Goal: Navigation & Orientation: Find specific page/section

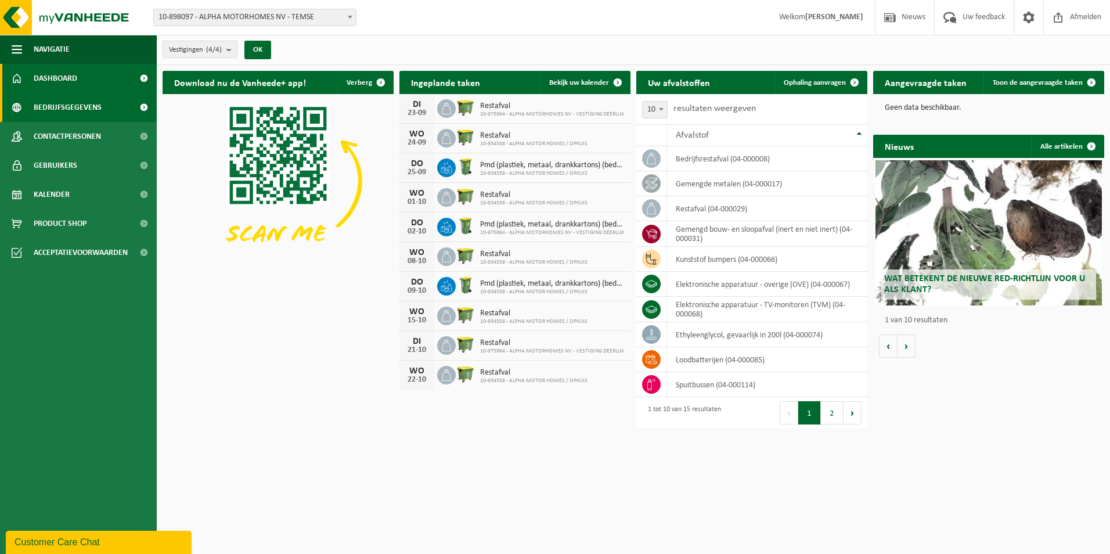
click at [83, 105] on span "Bedrijfsgegevens" at bounding box center [68, 107] width 68 height 29
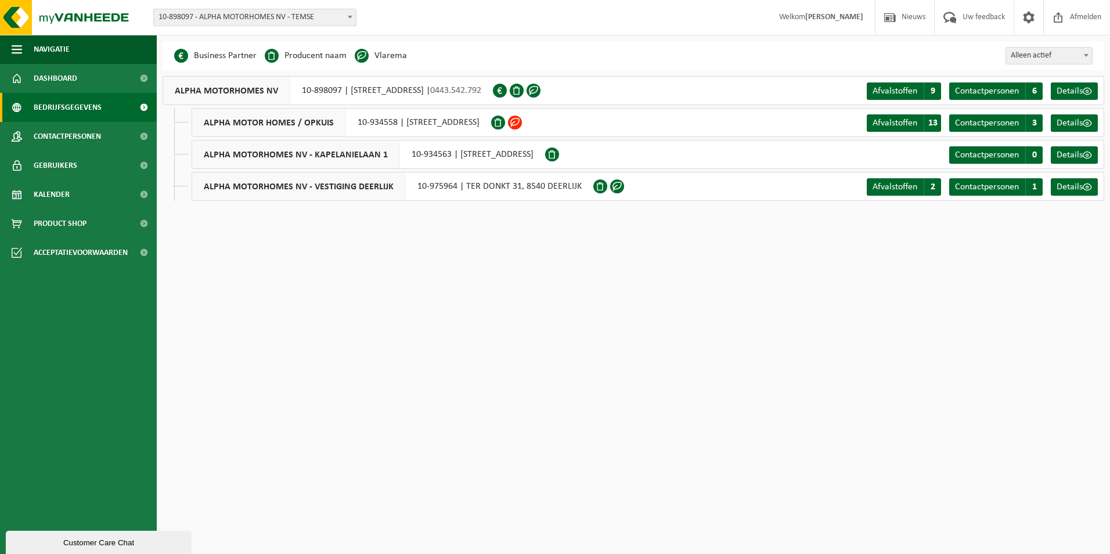
click at [522, 120] on span at bounding box center [515, 123] width 14 height 14
click at [902, 125] on span "Afvalstoffen" at bounding box center [895, 122] width 45 height 9
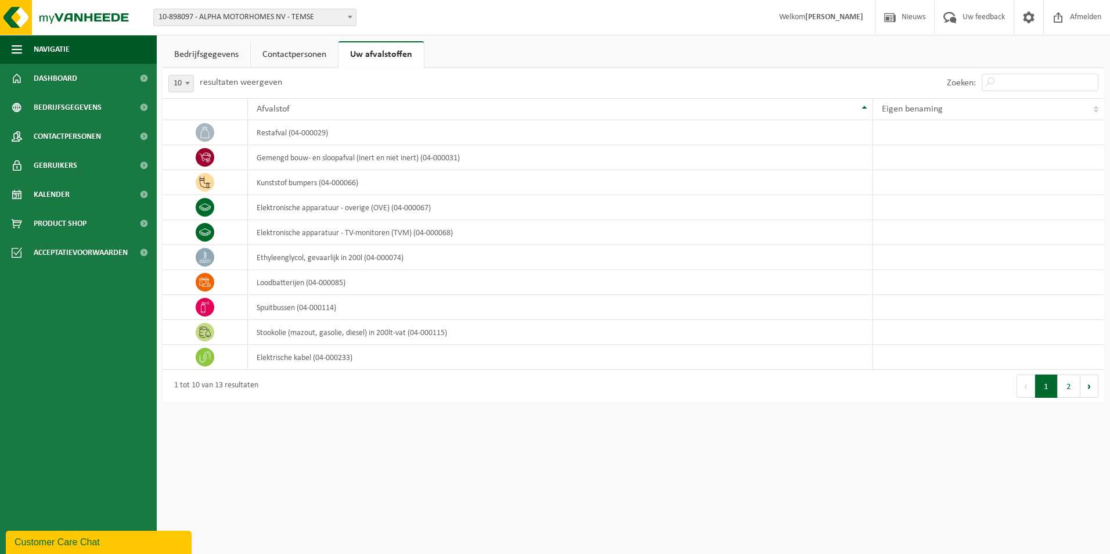
click at [299, 55] on link "Contactpersonen" at bounding box center [294, 54] width 87 height 27
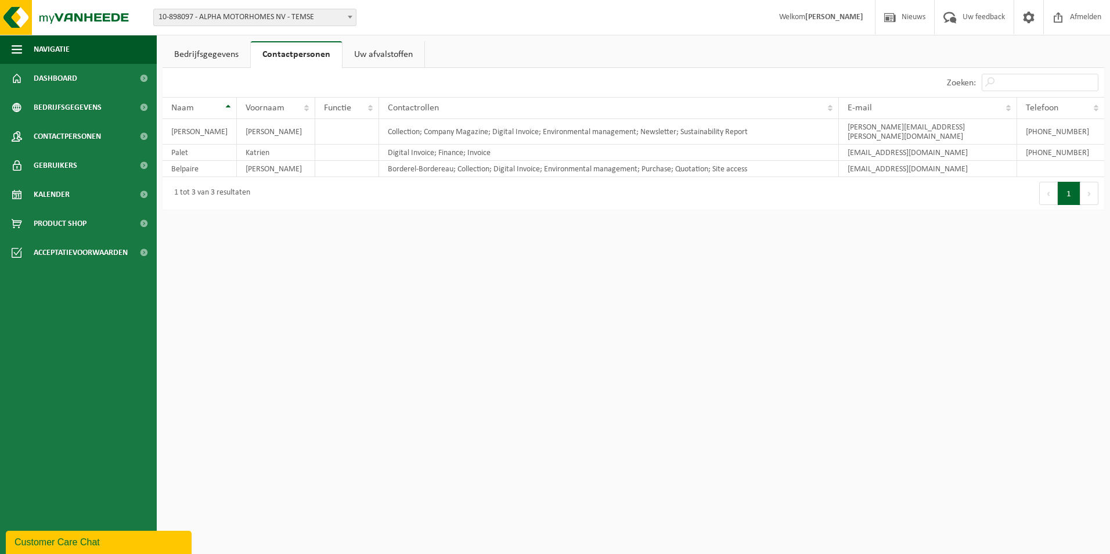
click at [364, 52] on link "Uw afvalstoffen" at bounding box center [384, 54] width 82 height 27
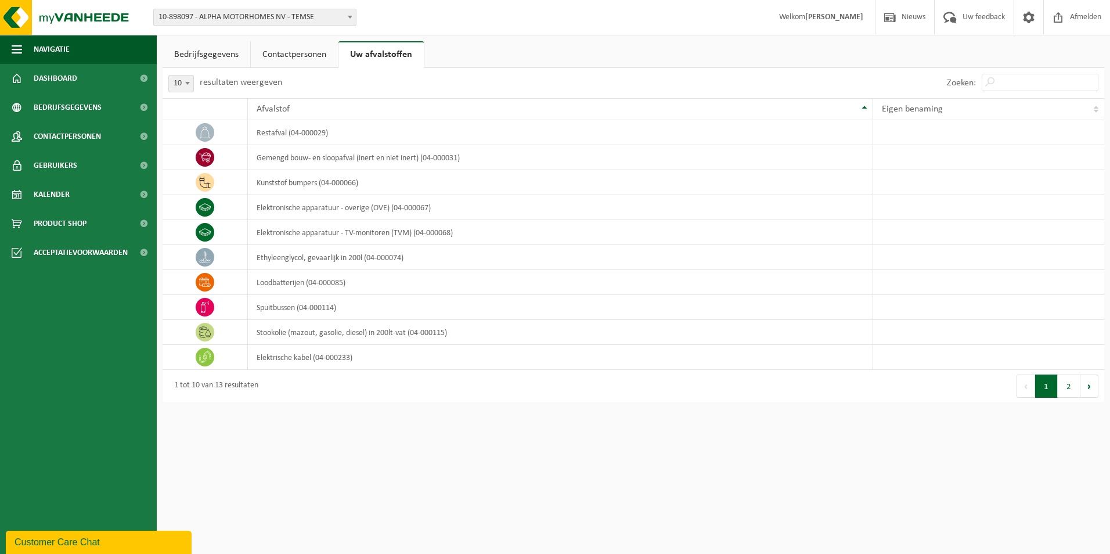
click at [214, 57] on link "Bedrijfsgegevens" at bounding box center [207, 54] width 88 height 27
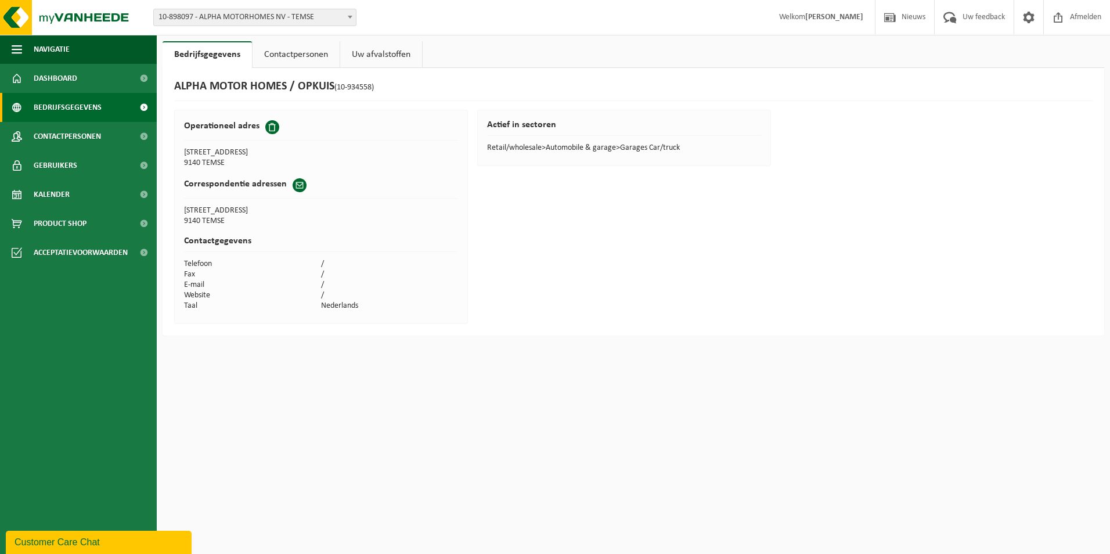
click at [73, 106] on span "Bedrijfsgegevens" at bounding box center [68, 107] width 68 height 29
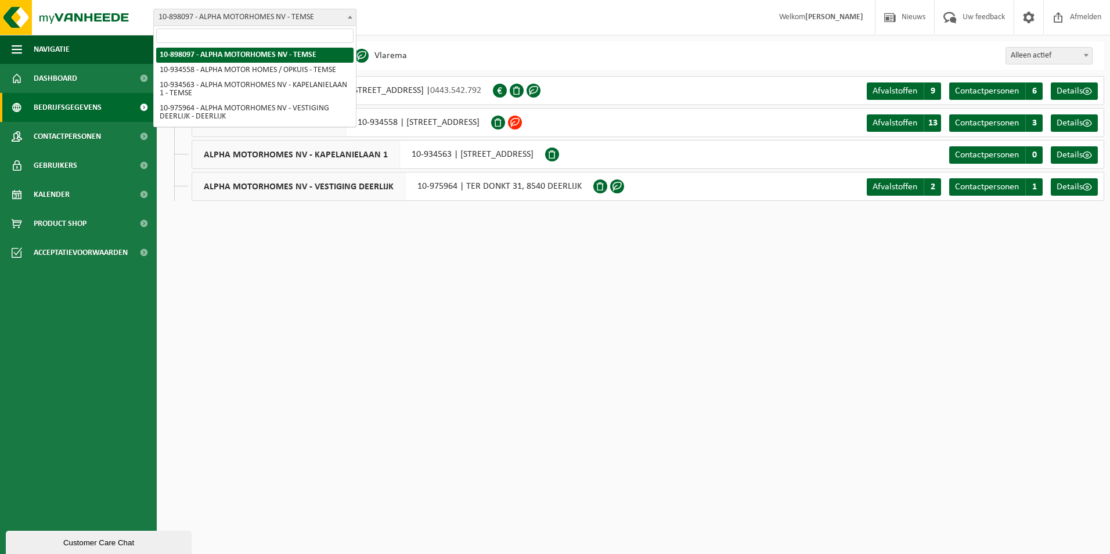
click at [351, 15] on span at bounding box center [350, 16] width 12 height 15
select select "136226"
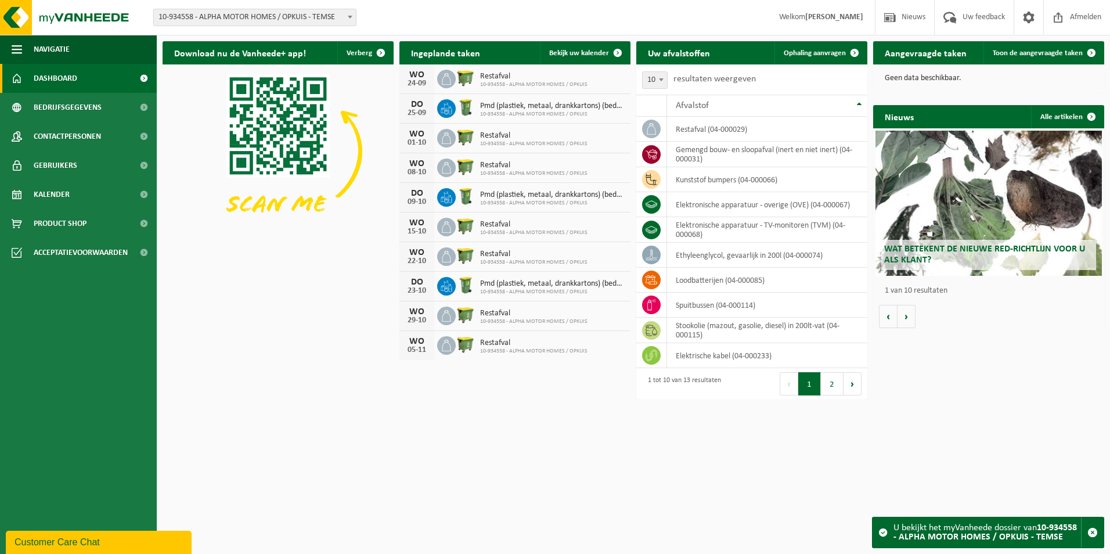
click at [834, 389] on button "2" at bounding box center [832, 383] width 23 height 23
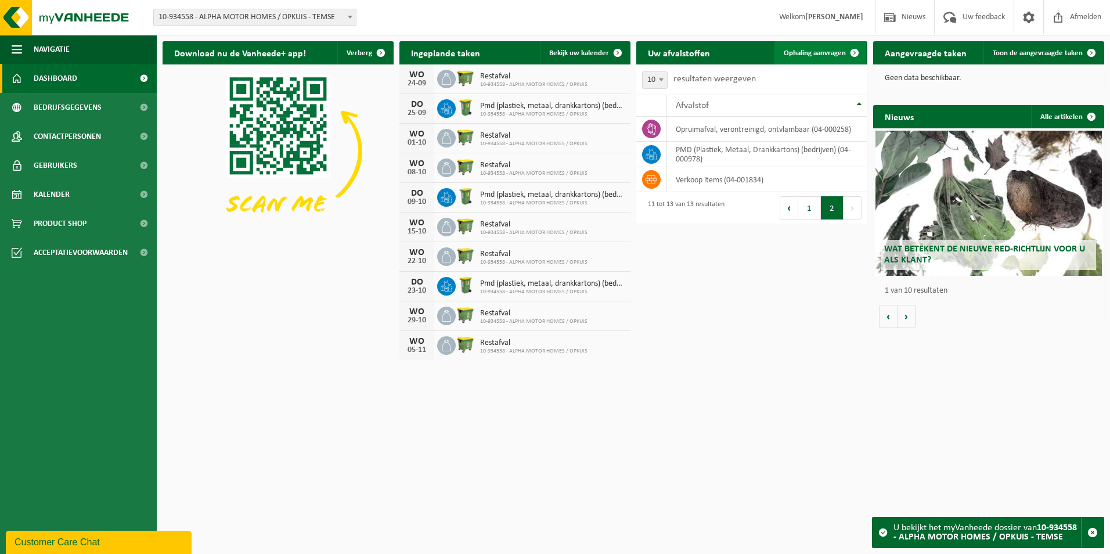
click at [809, 55] on span "Ophaling aanvragen" at bounding box center [815, 53] width 62 height 8
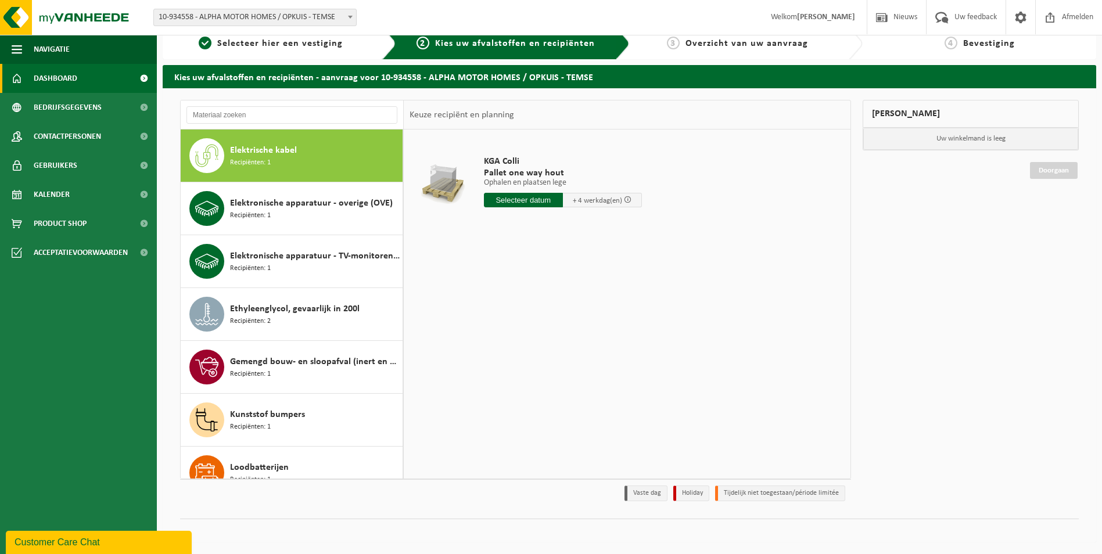
click at [67, 73] on span "Dashboard" at bounding box center [56, 78] width 44 height 29
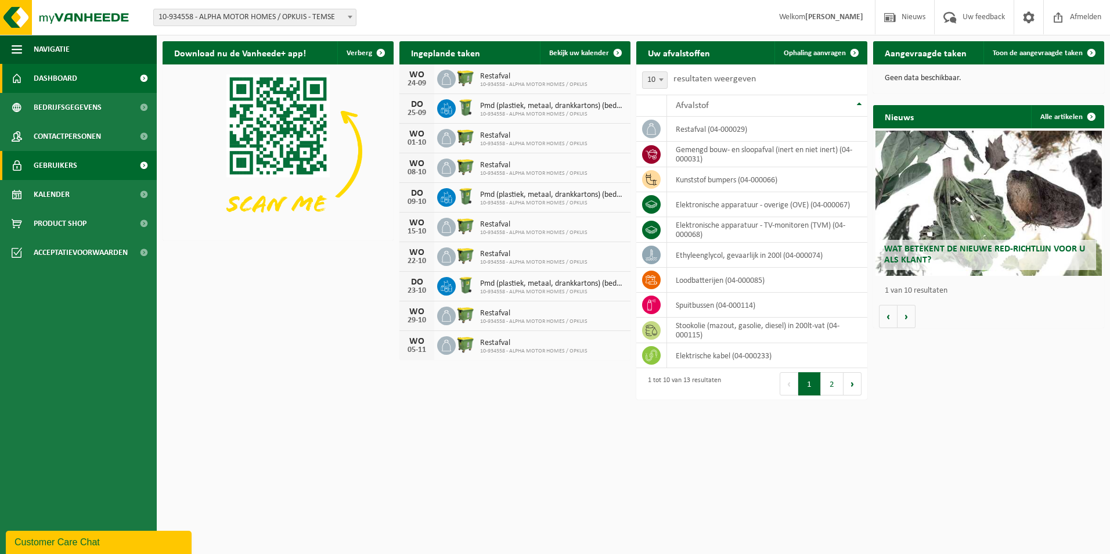
click at [68, 164] on span "Gebruikers" at bounding box center [56, 165] width 44 height 29
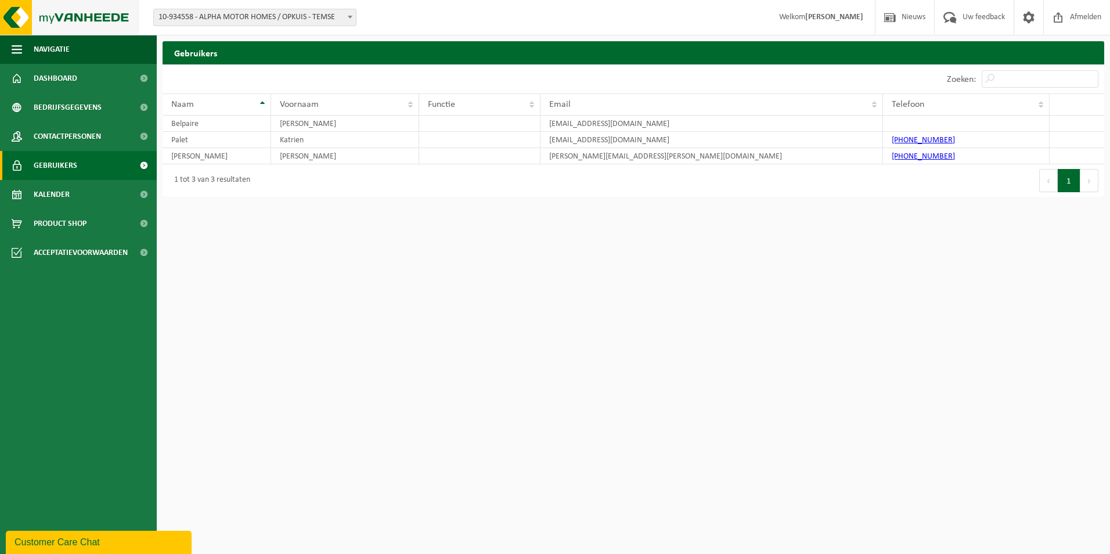
click at [73, 21] on img at bounding box center [69, 17] width 139 height 35
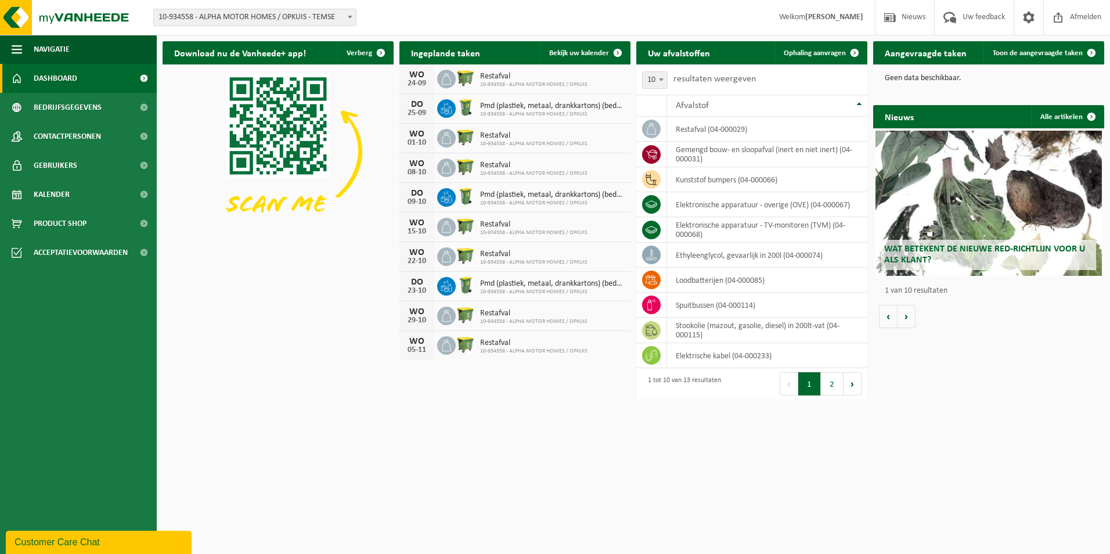
click at [831, 17] on strong "[PERSON_NAME]" at bounding box center [834, 17] width 58 height 9
click at [821, 19] on strong "[PERSON_NAME]" at bounding box center [834, 17] width 58 height 9
click at [1013, 53] on span "Toon de aangevraagde taken" at bounding box center [1038, 53] width 90 height 8
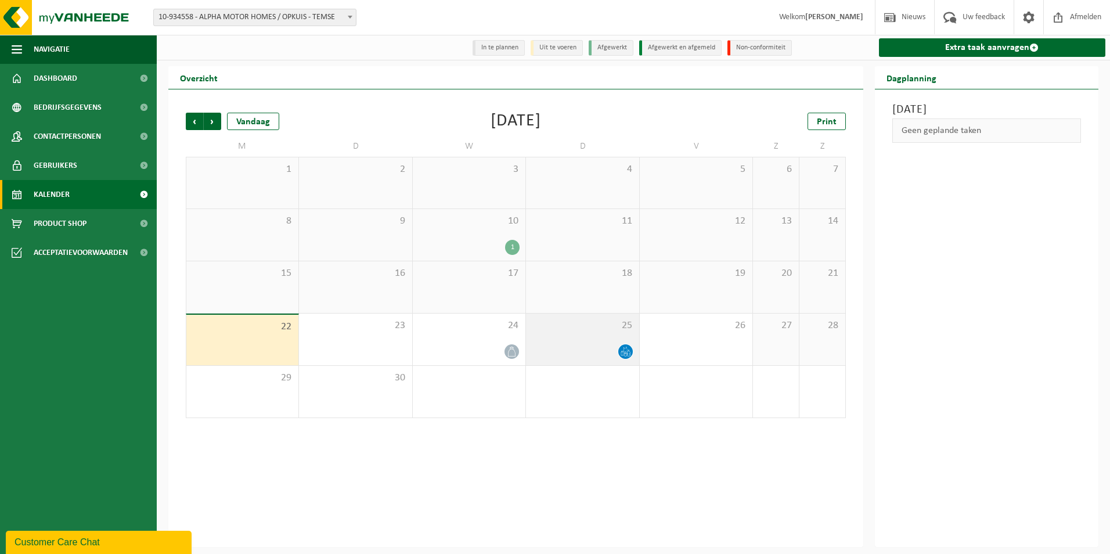
click at [626, 351] on icon at bounding box center [626, 352] width 10 height 10
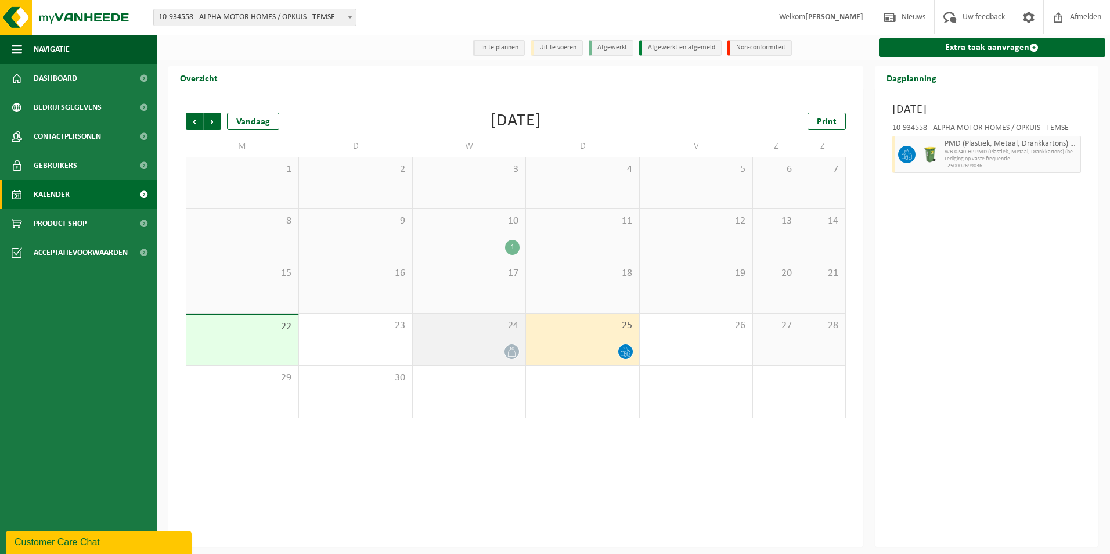
click at [486, 343] on div "24" at bounding box center [469, 340] width 113 height 52
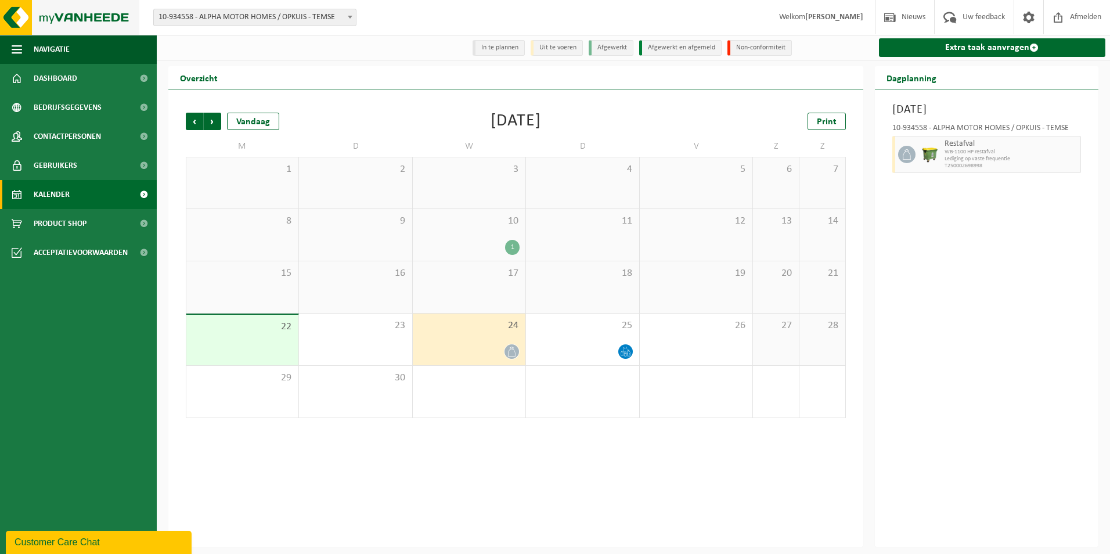
click at [56, 17] on img at bounding box center [69, 17] width 139 height 35
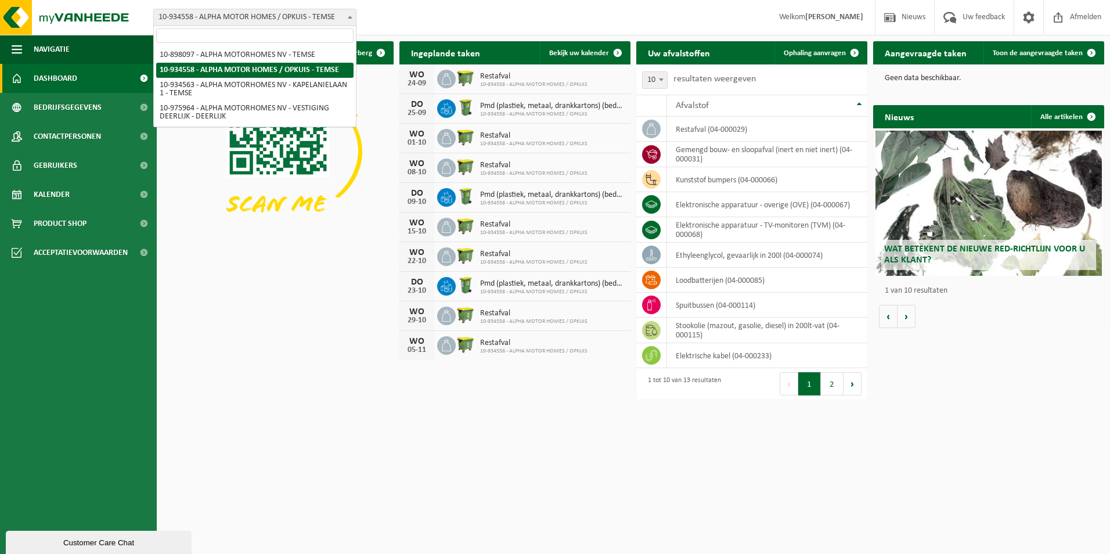
click at [260, 14] on span "10-934558 - ALPHA MOTOR HOMES / OPKUIS - TEMSE" at bounding box center [255, 17] width 202 height 16
select select "117977"
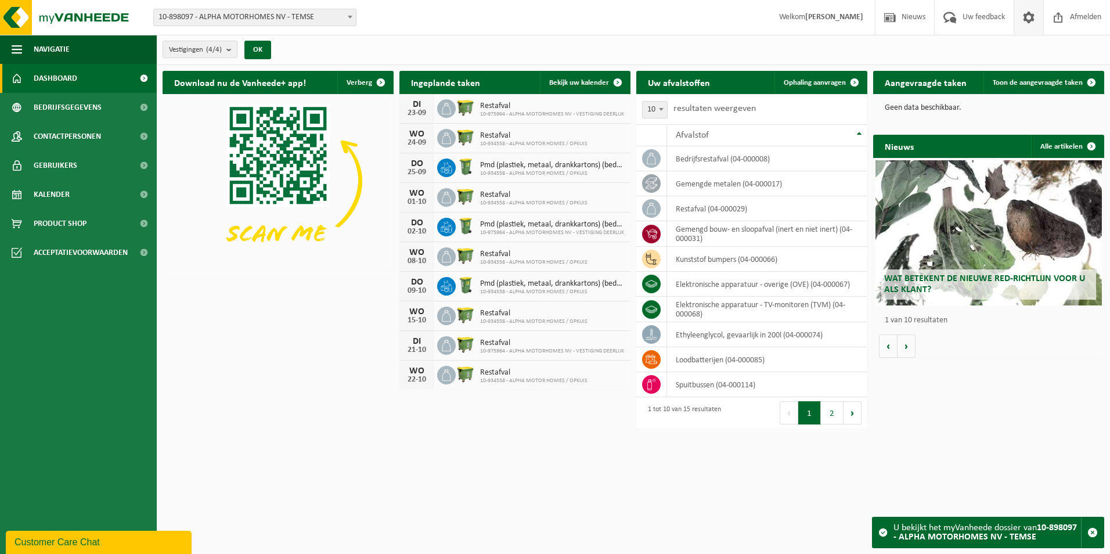
click at [1026, 23] on span at bounding box center [1028, 17] width 17 height 34
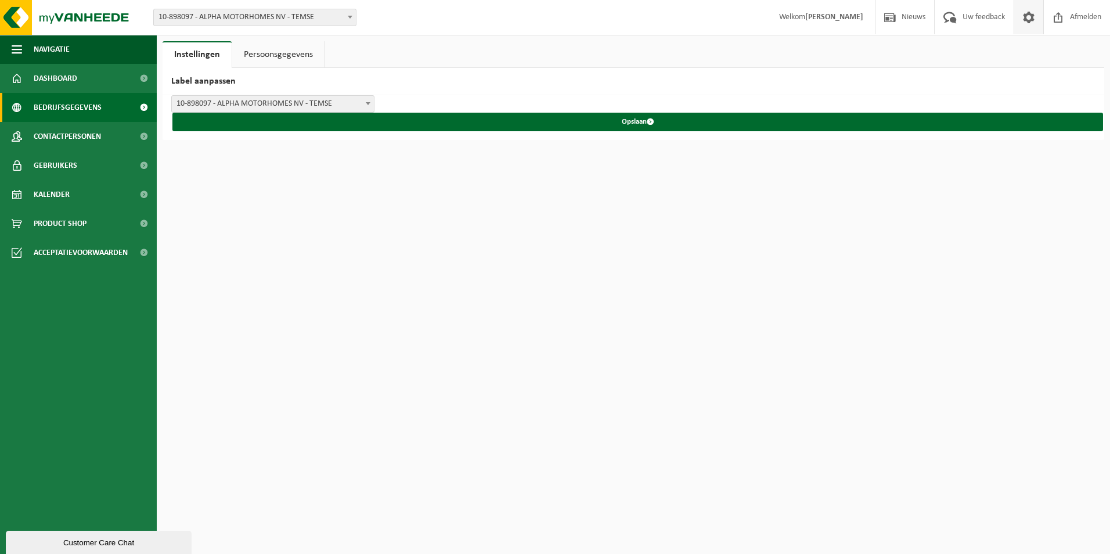
click at [77, 103] on span "Bedrijfsgegevens" at bounding box center [68, 107] width 68 height 29
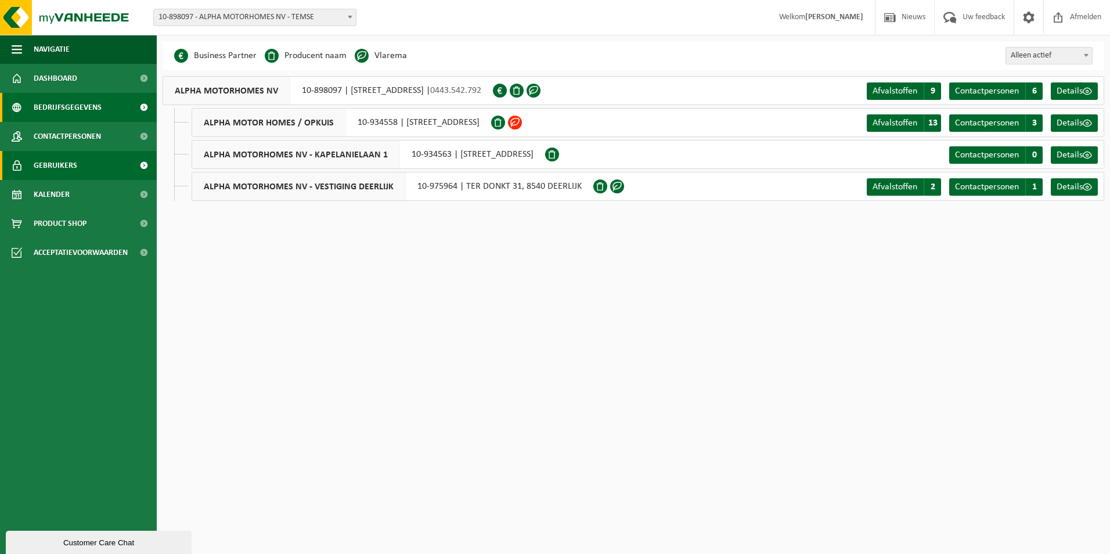
click at [77, 168] on link "Gebruikers" at bounding box center [78, 165] width 157 height 29
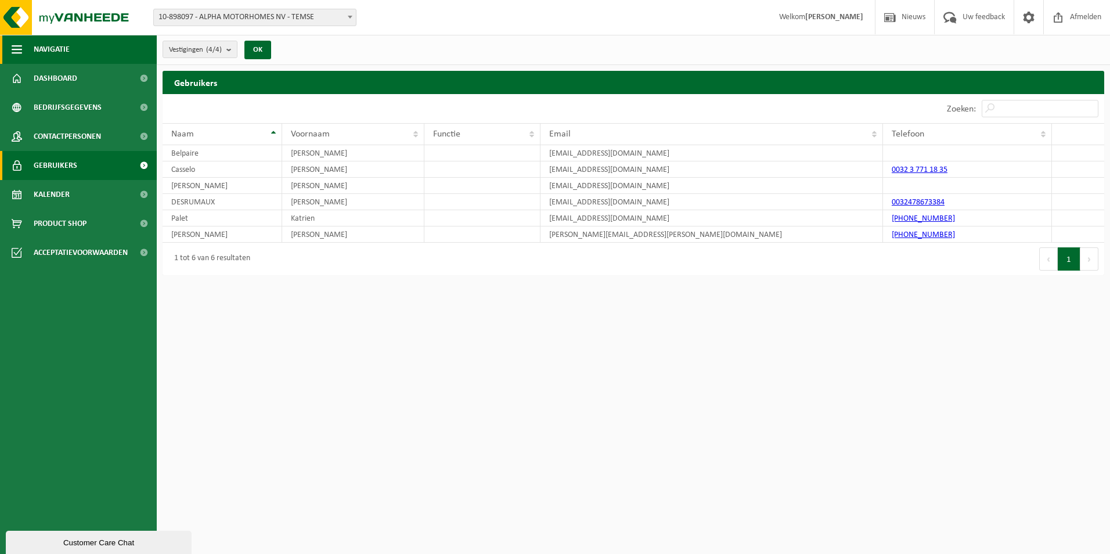
click at [55, 49] on span "Navigatie" at bounding box center [52, 49] width 36 height 29
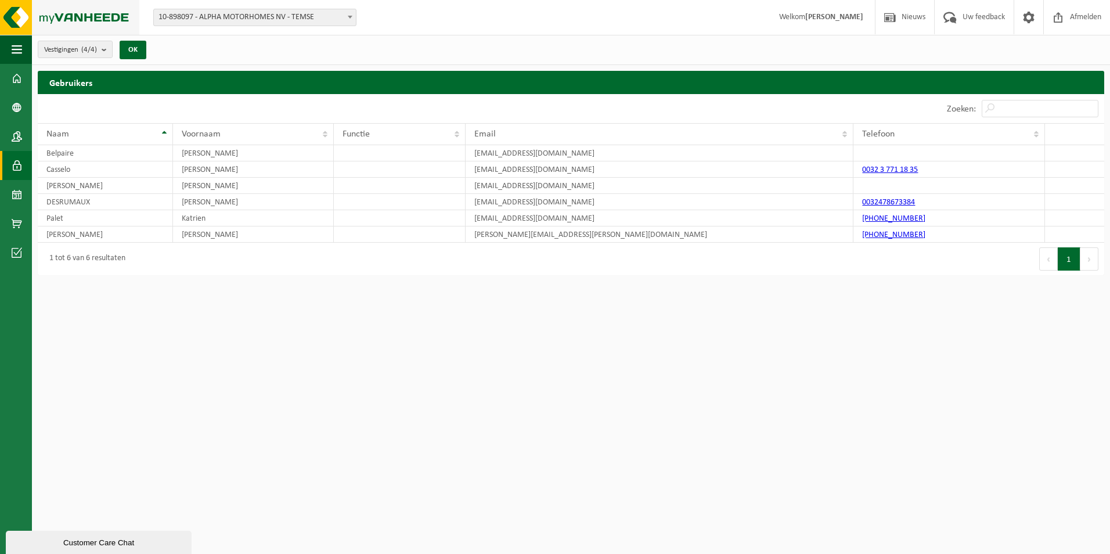
click at [26, 16] on img at bounding box center [69, 17] width 139 height 35
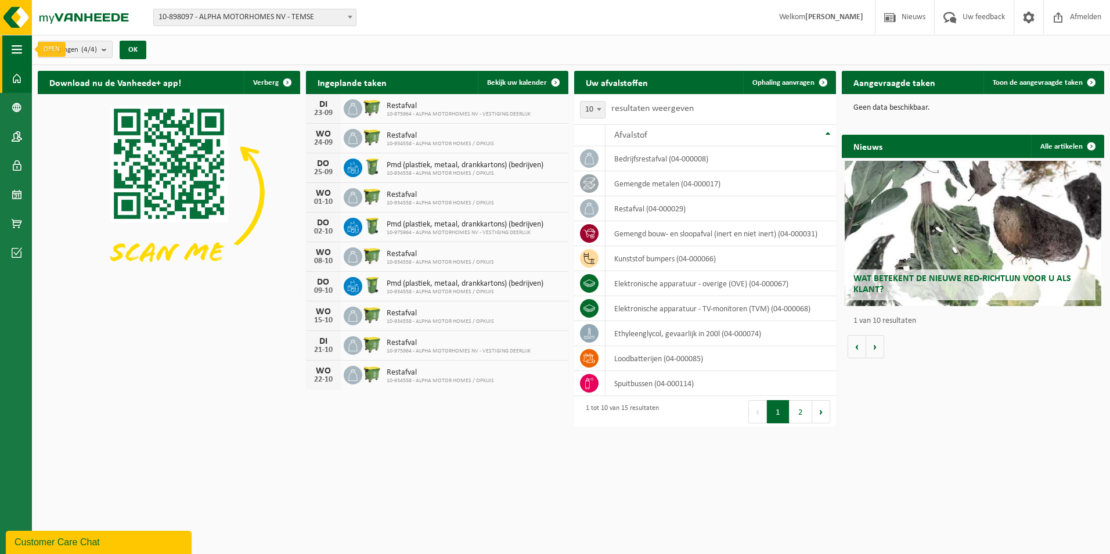
click at [26, 48] on button "Navigatie" at bounding box center [16, 49] width 32 height 29
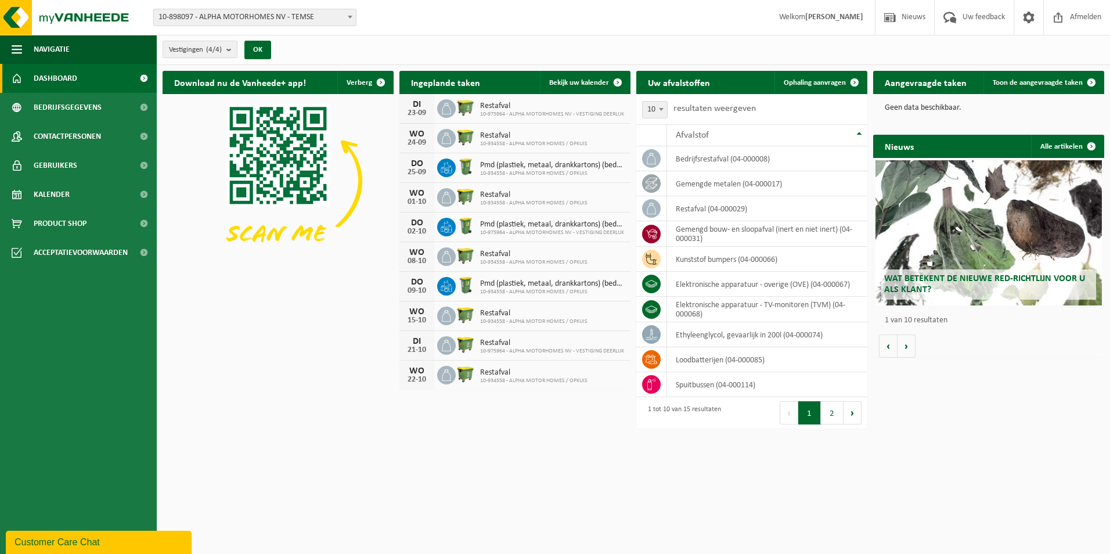
click at [303, 412] on html "Vestiging: 10-898097 - ALPHA MOTORHOMES NV - TEMSE 10-934558 - ALPHA MOTOR HOME…" at bounding box center [555, 277] width 1110 height 554
